Goal: Navigation & Orientation: Find specific page/section

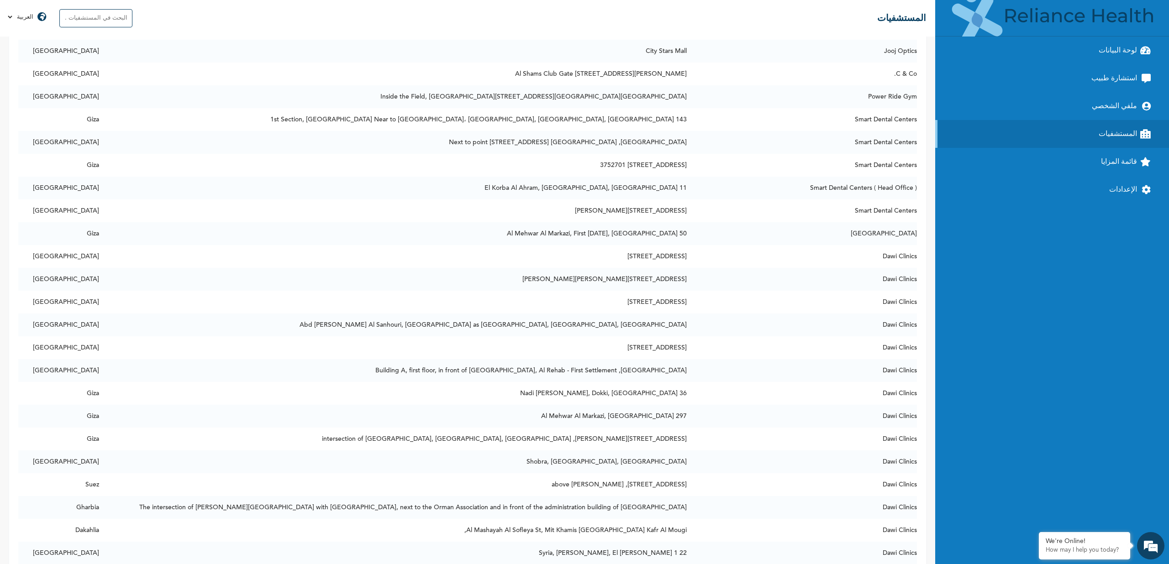
scroll to position [15092, 0]
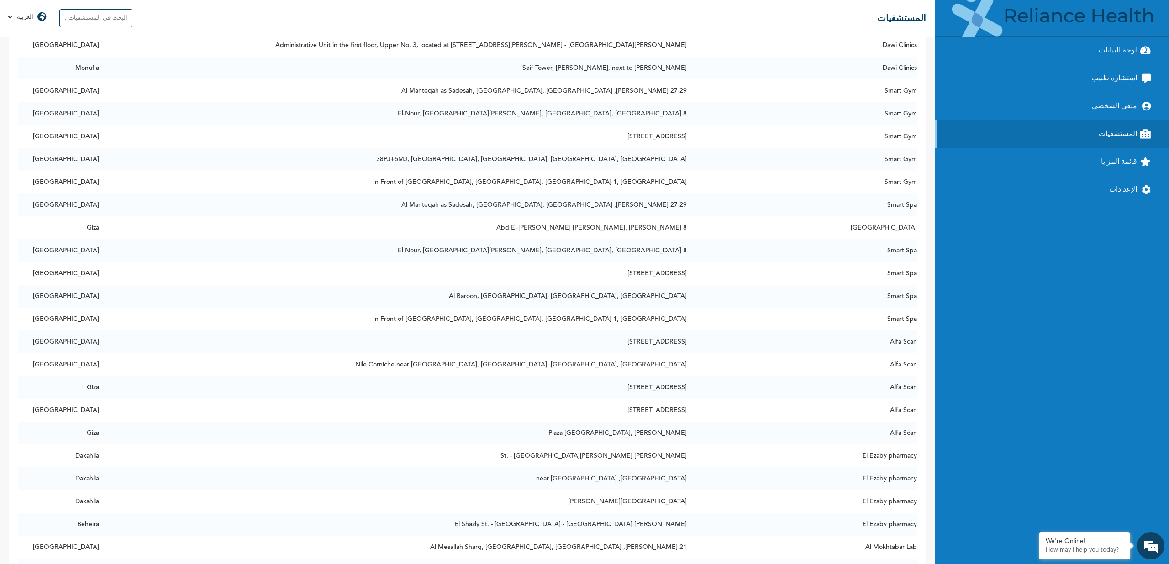
click at [1134, 49] on link "لوحة البيانات" at bounding box center [1052, 51] width 234 height 28
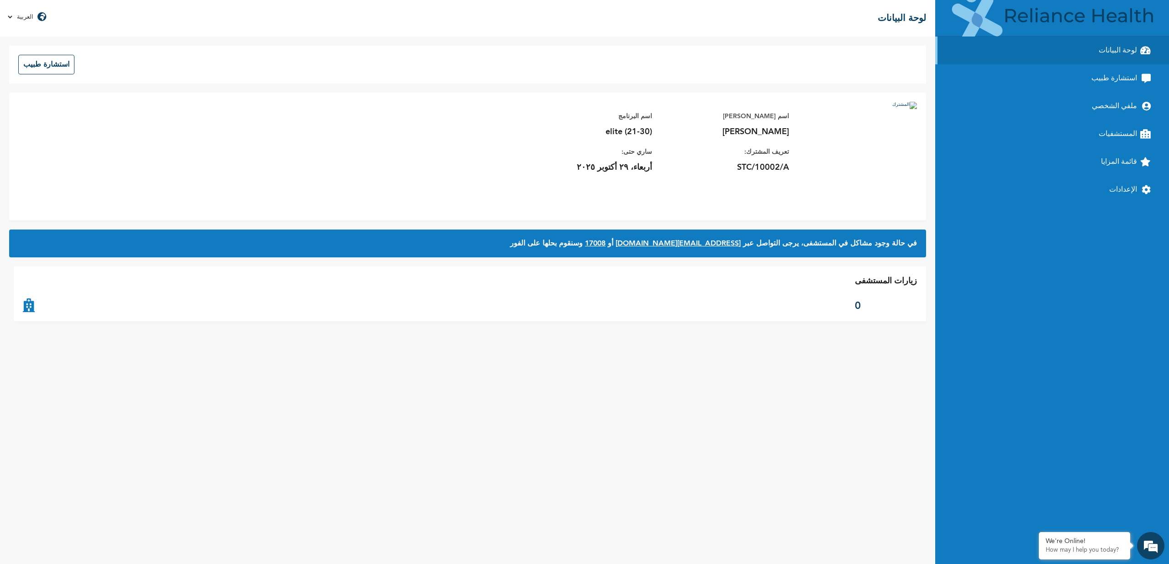
click at [1137, 74] on icon at bounding box center [1144, 78] width 14 height 9
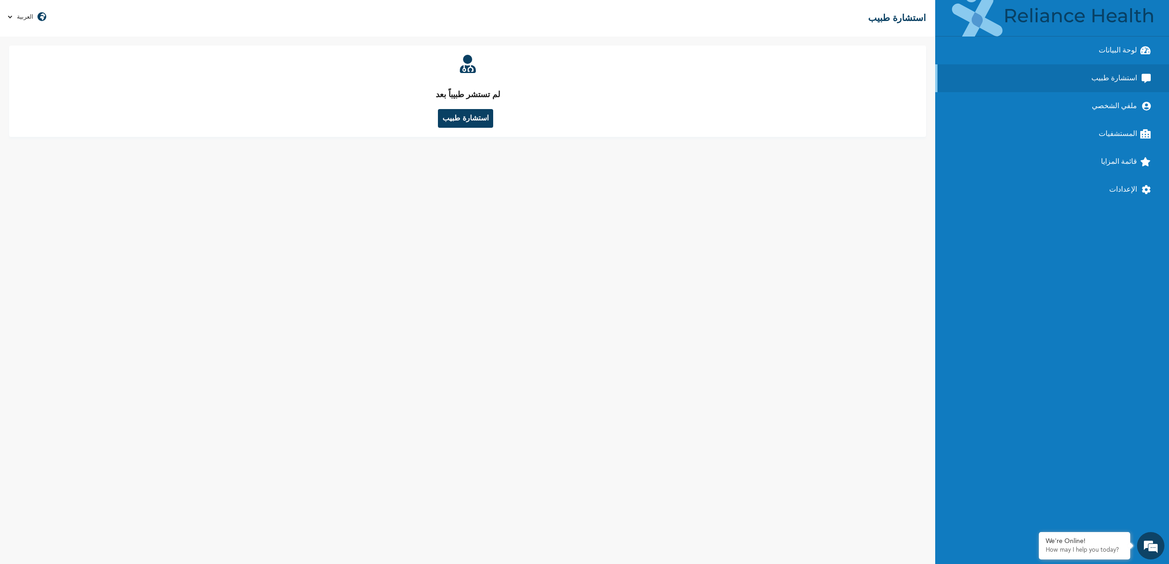
click at [1126, 133] on link "المستشفيات" at bounding box center [1052, 134] width 234 height 28
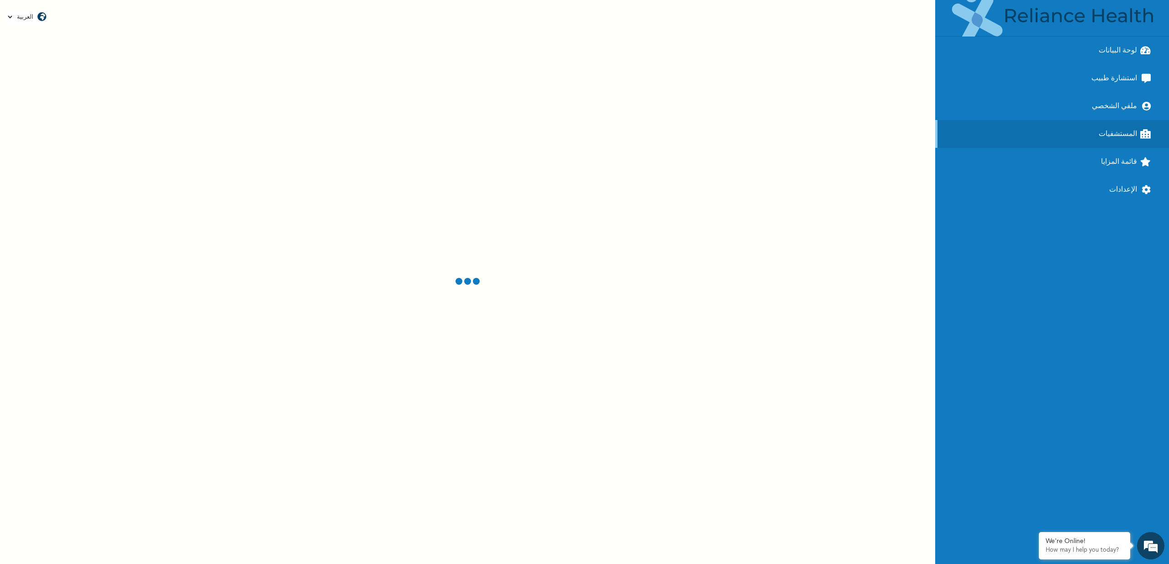
click at [1112, 161] on link "قائمة المزايا" at bounding box center [1052, 162] width 234 height 28
